Goal: Task Accomplishment & Management: Use online tool/utility

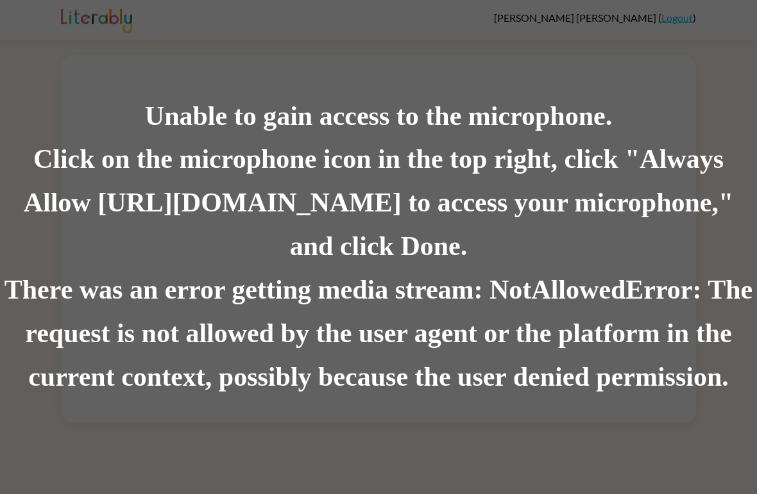
click at [334, 310] on div "There was an error getting media stream: NotAllowedError: The request is not al…" at bounding box center [378, 334] width 757 height 131
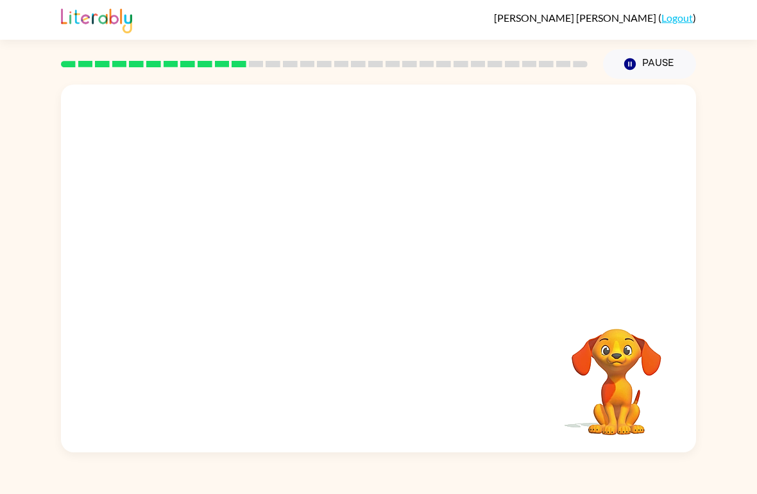
click at [636, 71] on icon "Pause" at bounding box center [630, 64] width 14 height 14
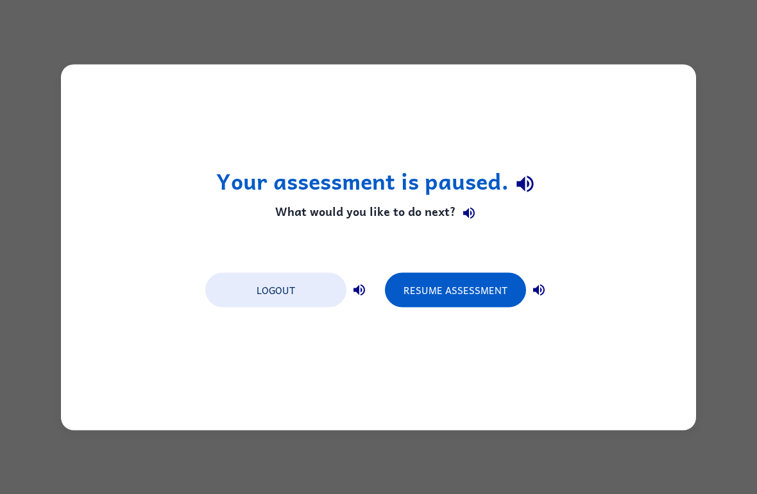
click at [428, 282] on button "Resume Assessment" at bounding box center [455, 290] width 141 height 35
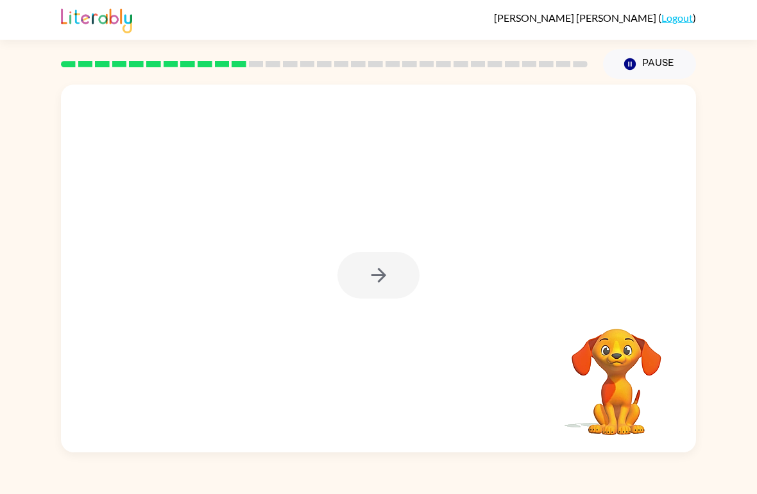
click at [376, 277] on div at bounding box center [378, 275] width 82 height 47
click at [375, 281] on div at bounding box center [378, 275] width 82 height 47
click at [369, 285] on div at bounding box center [378, 275] width 82 height 47
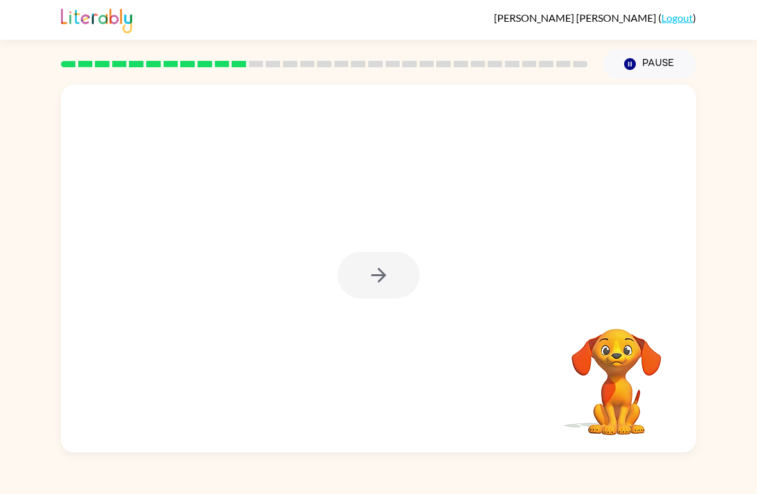
click at [369, 285] on div at bounding box center [378, 275] width 82 height 47
click at [369, 285] on icon "button" at bounding box center [378, 275] width 22 height 22
click at [368, 285] on div at bounding box center [378, 193] width 635 height 217
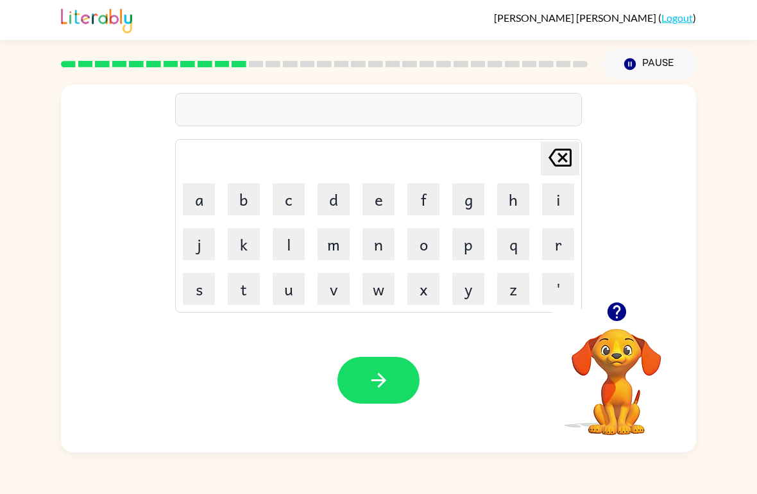
click at [419, 247] on button "o" at bounding box center [423, 244] width 32 height 32
click at [558, 154] on icon "Delete Delete last character input" at bounding box center [560, 157] width 31 height 31
click at [377, 291] on button "w" at bounding box center [378, 289] width 32 height 32
click at [422, 251] on button "o" at bounding box center [423, 244] width 32 height 32
click at [244, 287] on button "t" at bounding box center [244, 289] width 32 height 32
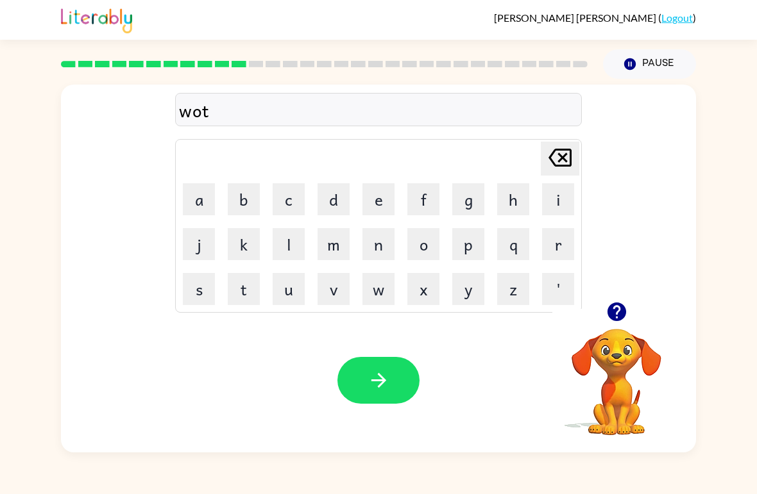
click at [371, 199] on button "e" at bounding box center [378, 199] width 32 height 32
click at [369, 387] on icon "button" at bounding box center [378, 380] width 22 height 22
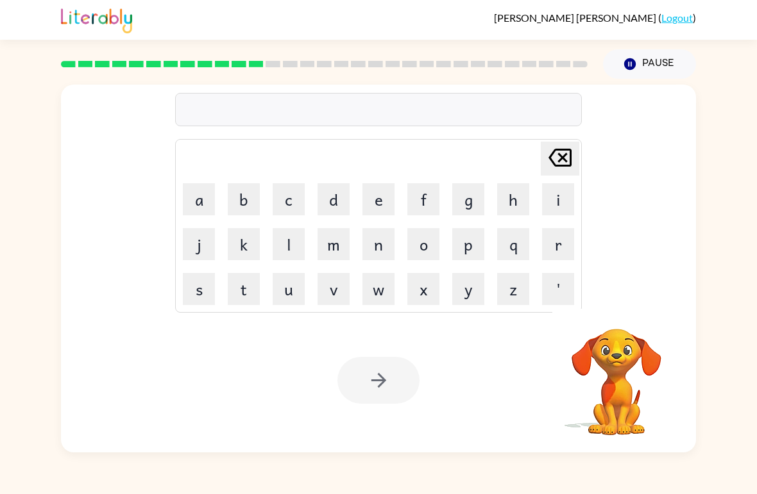
click at [291, 298] on button "u" at bounding box center [289, 289] width 32 height 32
click at [242, 202] on button "b" at bounding box center [244, 199] width 32 height 32
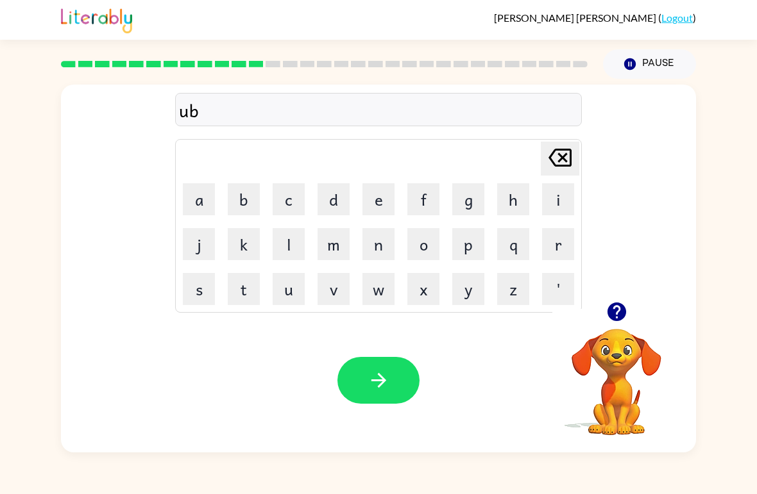
click at [461, 208] on button "g" at bounding box center [468, 199] width 32 height 32
click at [550, 251] on button "r" at bounding box center [558, 244] width 32 height 32
click at [192, 206] on button "a" at bounding box center [199, 199] width 32 height 32
click at [246, 286] on button "t" at bounding box center [244, 289] width 32 height 32
click at [375, 200] on button "e" at bounding box center [378, 199] width 32 height 32
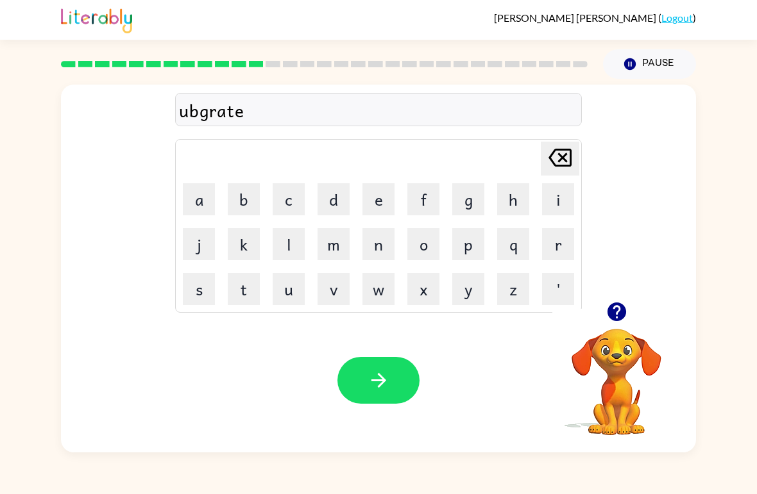
click at [364, 371] on button "button" at bounding box center [378, 380] width 82 height 47
click at [333, 255] on button "m" at bounding box center [333, 244] width 32 height 32
click at [199, 206] on button "a" at bounding box center [199, 199] width 32 height 32
click at [336, 202] on button "d" at bounding box center [333, 199] width 32 height 32
click at [379, 243] on button "n" at bounding box center [378, 244] width 32 height 32
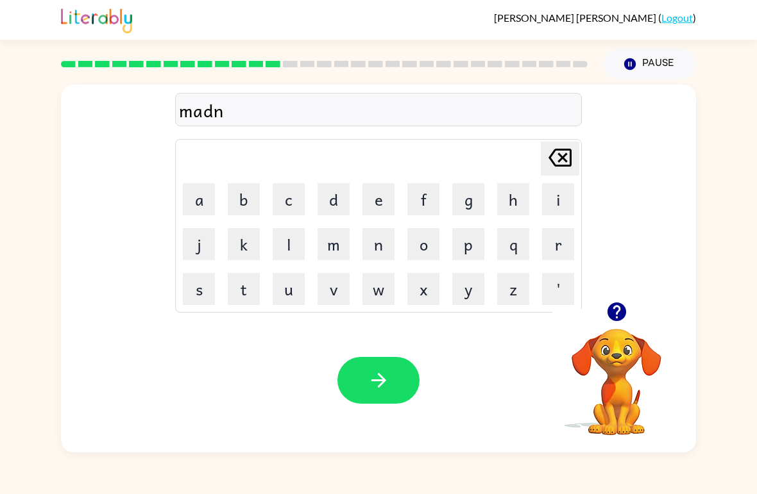
click at [205, 288] on button "s" at bounding box center [199, 289] width 32 height 32
click at [204, 288] on button "s" at bounding box center [199, 289] width 32 height 32
click at [560, 163] on icon "Delete Delete last character input" at bounding box center [560, 157] width 31 height 31
click at [559, 163] on icon at bounding box center [559, 158] width 23 height 18
click at [562, 161] on icon "Delete Delete last character input" at bounding box center [560, 157] width 31 height 31
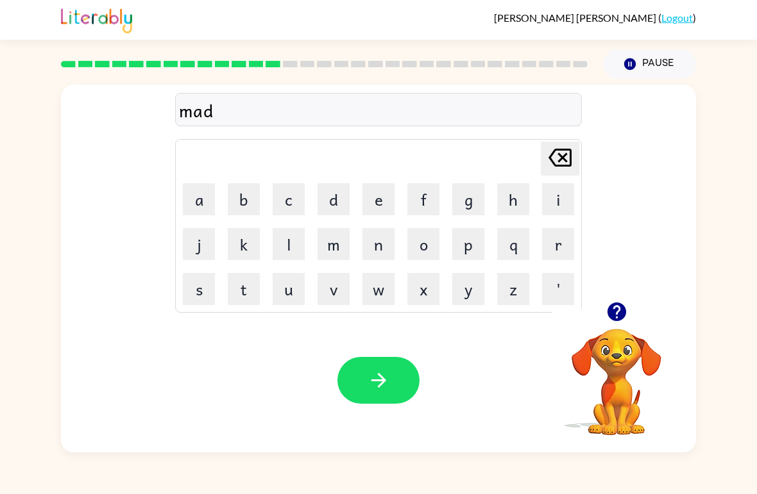
click at [382, 249] on button "n" at bounding box center [378, 244] width 32 height 32
click at [378, 201] on button "e" at bounding box center [378, 199] width 32 height 32
click at [200, 293] on button "s" at bounding box center [199, 289] width 32 height 32
click at [200, 292] on button "s" at bounding box center [199, 289] width 32 height 32
click at [366, 380] on button "button" at bounding box center [378, 380] width 82 height 47
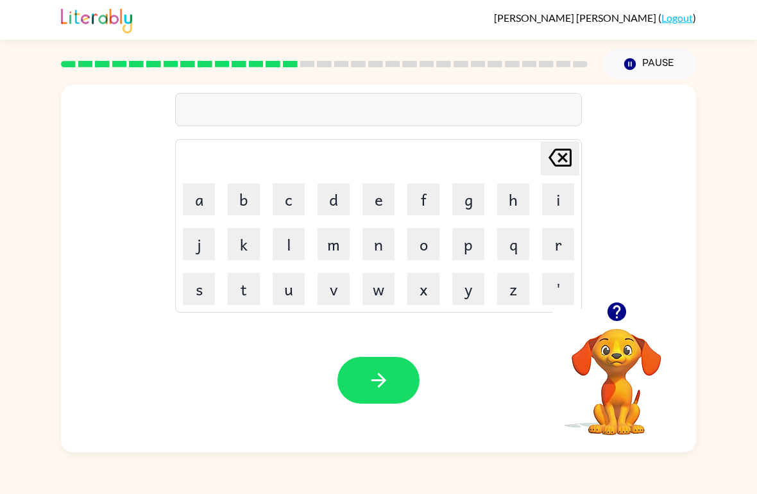
click at [249, 200] on button "b" at bounding box center [244, 199] width 32 height 32
click at [416, 251] on button "o" at bounding box center [423, 244] width 32 height 32
click at [377, 248] on button "n" at bounding box center [378, 244] width 32 height 32
click at [281, 300] on button "u" at bounding box center [289, 289] width 32 height 32
click at [199, 293] on button "s" at bounding box center [199, 289] width 32 height 32
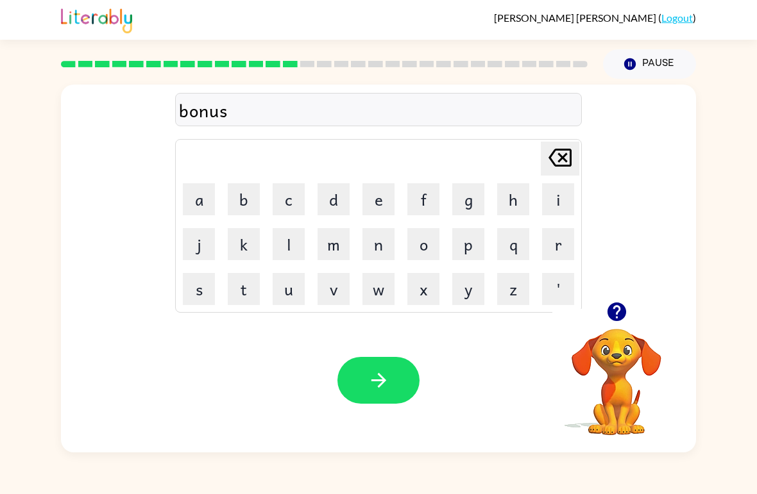
click at [323, 331] on div "Your browser must support playing .mp4 files to use Literably. Please try using…" at bounding box center [378, 380] width 635 height 144
click at [385, 376] on icon "button" at bounding box center [378, 380] width 22 height 22
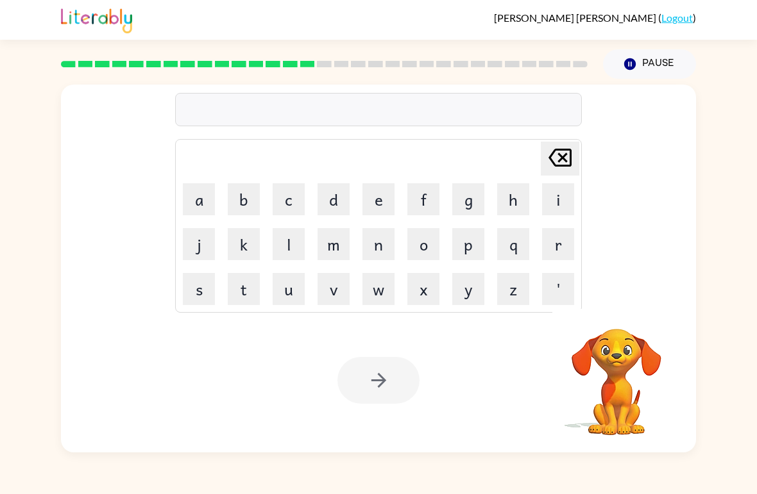
click at [197, 289] on button "s" at bounding box center [199, 289] width 32 height 32
click at [374, 292] on button "w" at bounding box center [378, 289] width 32 height 32
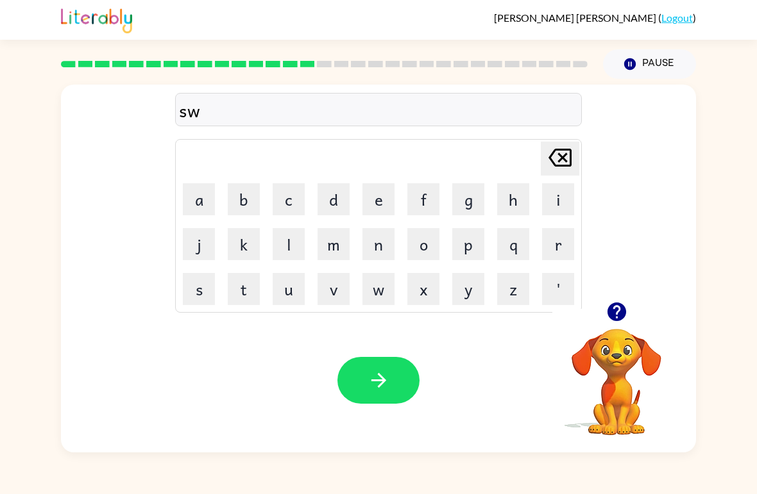
click at [423, 245] on button "o" at bounding box center [423, 244] width 32 height 32
click at [550, 246] on button "r" at bounding box center [558, 244] width 32 height 32
click at [332, 251] on button "m" at bounding box center [333, 244] width 32 height 32
click at [355, 367] on button "button" at bounding box center [378, 380] width 82 height 47
click at [553, 247] on button "r" at bounding box center [558, 244] width 32 height 32
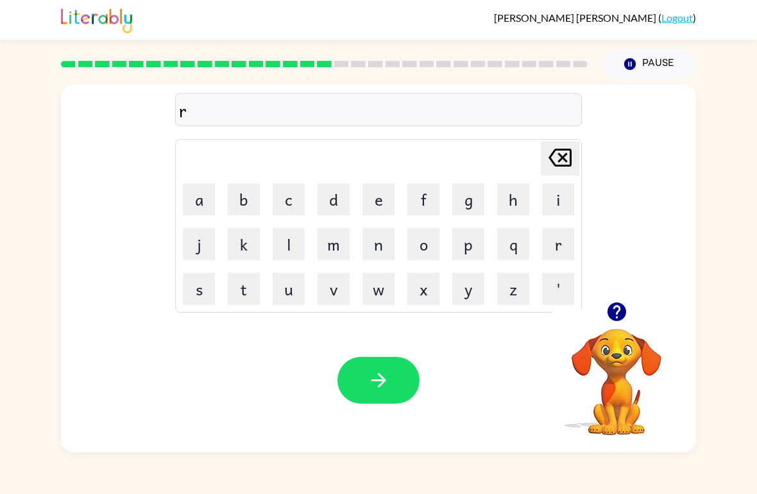
click at [203, 209] on button "a" at bounding box center [199, 199] width 32 height 32
click at [326, 244] on button "m" at bounding box center [333, 244] width 32 height 32
click at [362, 361] on button "button" at bounding box center [378, 380] width 82 height 47
click at [247, 195] on button "b" at bounding box center [244, 199] width 32 height 32
click at [550, 246] on button "r" at bounding box center [558, 244] width 32 height 32
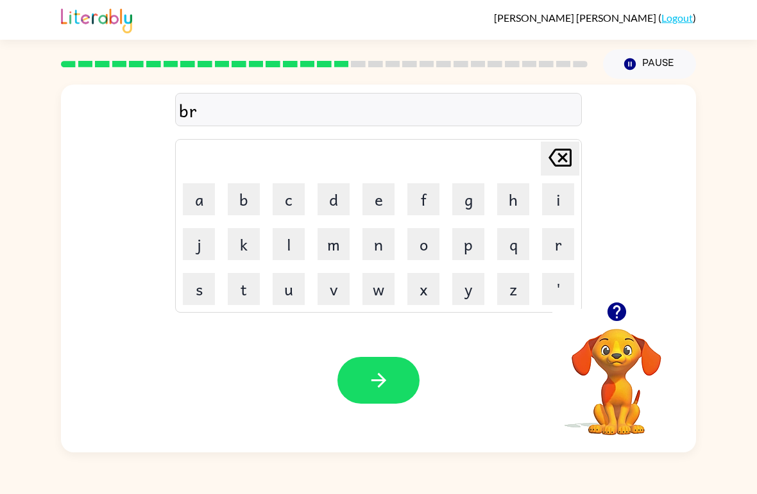
click at [548, 205] on button "i" at bounding box center [558, 199] width 32 height 32
click at [328, 248] on button "m" at bounding box center [333, 244] width 32 height 32
click at [546, 208] on button "i" at bounding box center [558, 199] width 32 height 32
click at [376, 254] on button "n" at bounding box center [378, 244] width 32 height 32
click at [469, 208] on button "g" at bounding box center [468, 199] width 32 height 32
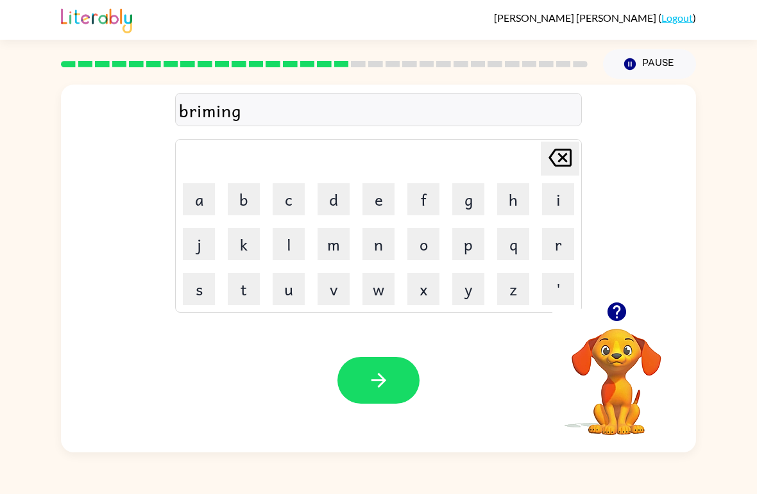
click at [374, 377] on icon "button" at bounding box center [378, 380] width 22 height 22
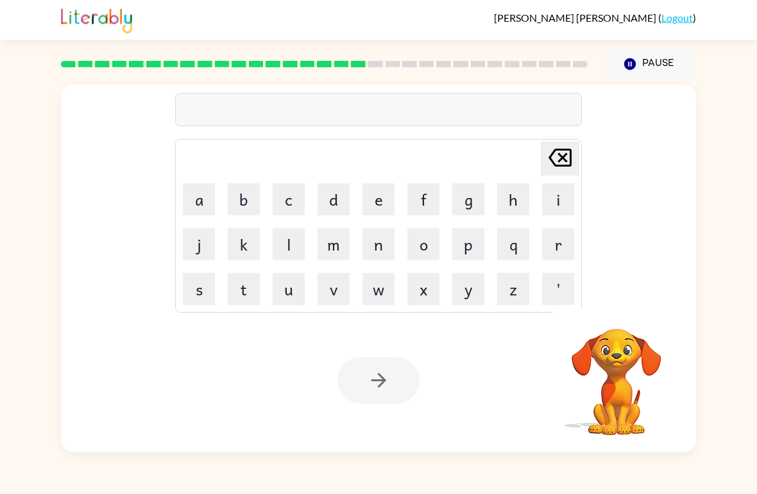
click at [552, 252] on button "r" at bounding box center [558, 244] width 32 height 32
click at [553, 196] on button "i" at bounding box center [558, 199] width 32 height 32
click at [205, 291] on button "s" at bounding box center [199, 289] width 32 height 32
click at [244, 249] on button "k" at bounding box center [244, 244] width 32 height 32
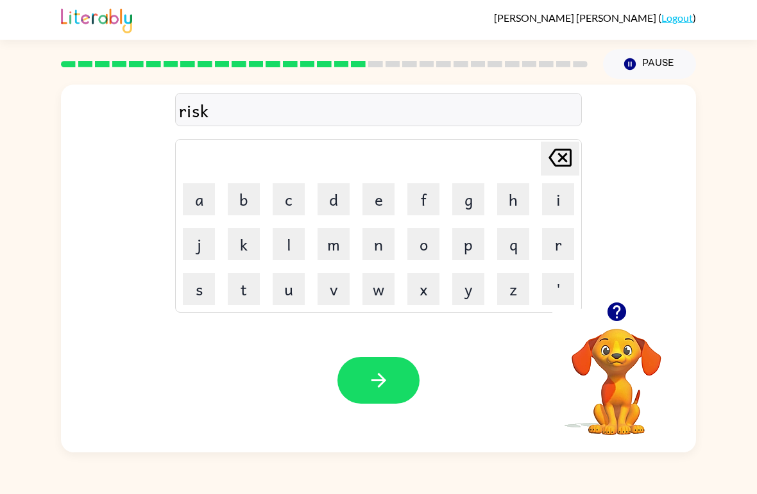
click at [555, 208] on button "i" at bounding box center [558, 199] width 32 height 32
click at [420, 249] on button "o" at bounding box center [423, 244] width 32 height 32
click at [207, 289] on button "s" at bounding box center [199, 289] width 32 height 32
click at [249, 296] on button "t" at bounding box center [244, 289] width 32 height 32
click at [378, 377] on icon "button" at bounding box center [378, 380] width 22 height 22
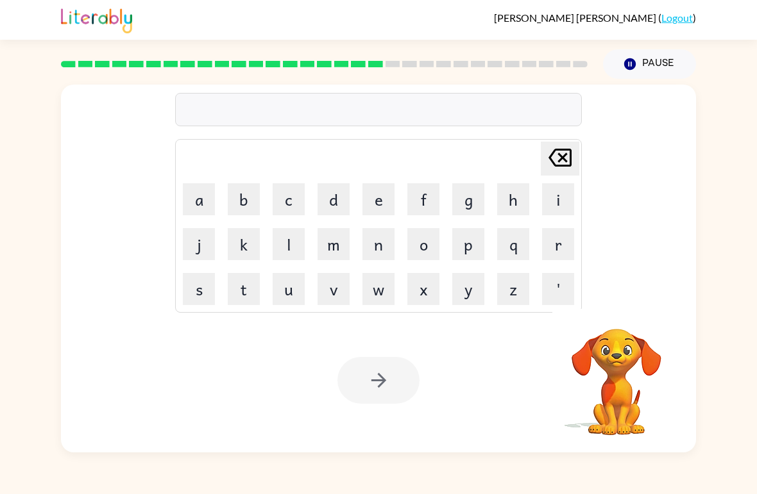
click at [205, 206] on button "a" at bounding box center [199, 199] width 32 height 32
click at [557, 251] on button "r" at bounding box center [558, 244] width 32 height 32
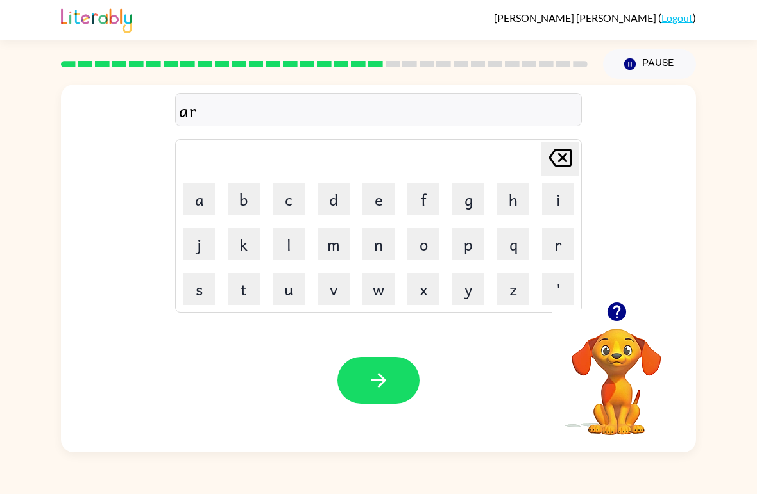
click at [292, 206] on button "c" at bounding box center [289, 199] width 32 height 32
click at [512, 198] on button "h" at bounding box center [513, 199] width 32 height 32
click at [390, 299] on button "w" at bounding box center [378, 289] width 32 height 32
click at [361, 220] on td "e" at bounding box center [379, 200] width 44 height 44
click at [372, 205] on button "e" at bounding box center [378, 199] width 32 height 32
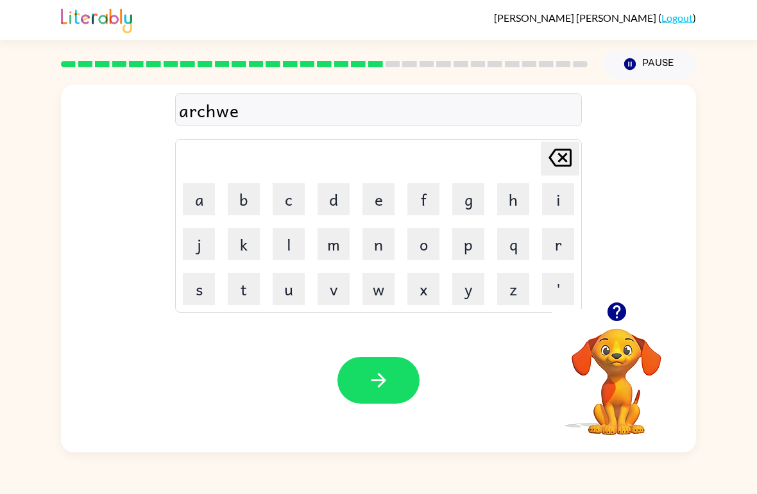
click at [560, 171] on icon "Delete Delete last character input" at bounding box center [560, 157] width 31 height 31
click at [368, 207] on button "e" at bounding box center [378, 199] width 32 height 32
click at [466, 295] on button "y" at bounding box center [468, 289] width 32 height 32
click at [372, 377] on icon "button" at bounding box center [378, 380] width 22 height 22
click at [427, 198] on button "f" at bounding box center [423, 199] width 32 height 32
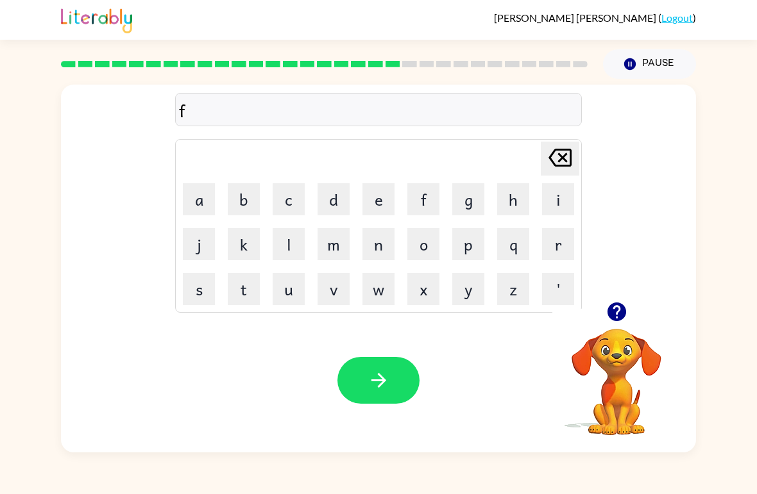
click at [422, 249] on button "o" at bounding box center [423, 244] width 32 height 32
click at [291, 248] on button "l" at bounding box center [289, 244] width 32 height 32
click at [287, 249] on button "l" at bounding box center [289, 244] width 32 height 32
click at [420, 249] on button "o" at bounding box center [423, 244] width 32 height 32
click at [376, 291] on button "w" at bounding box center [378, 289] width 32 height 32
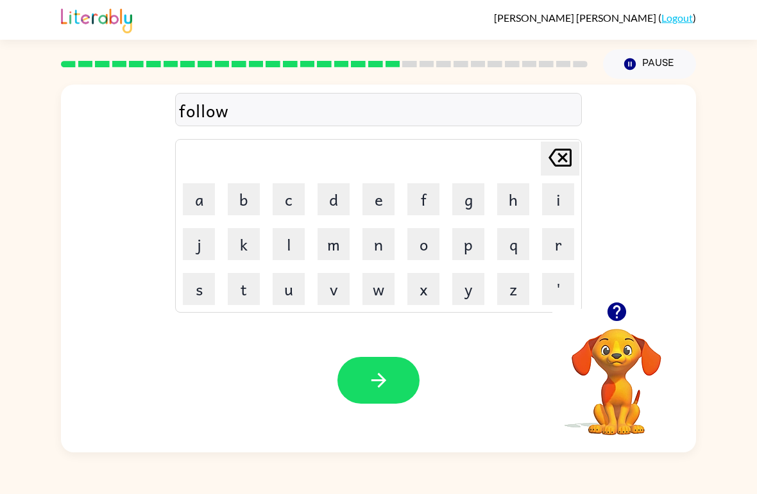
click at [393, 375] on button "button" at bounding box center [378, 380] width 82 height 47
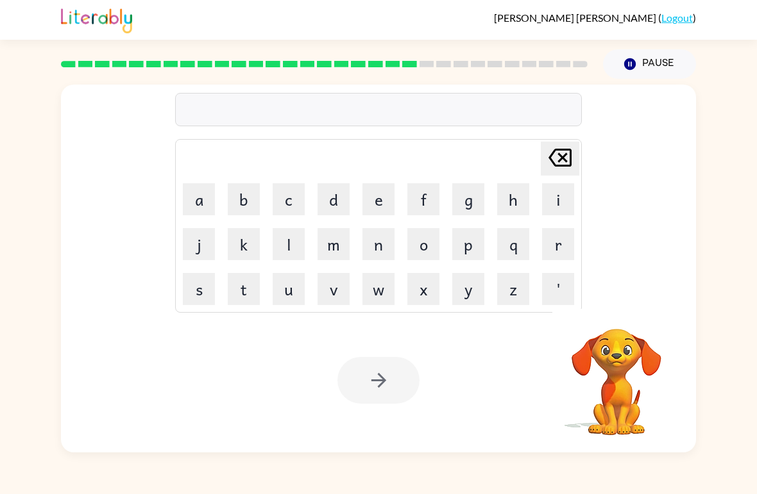
click at [645, 67] on button "Pause Pause" at bounding box center [649, 64] width 93 height 30
